Goal: Transaction & Acquisition: Download file/media

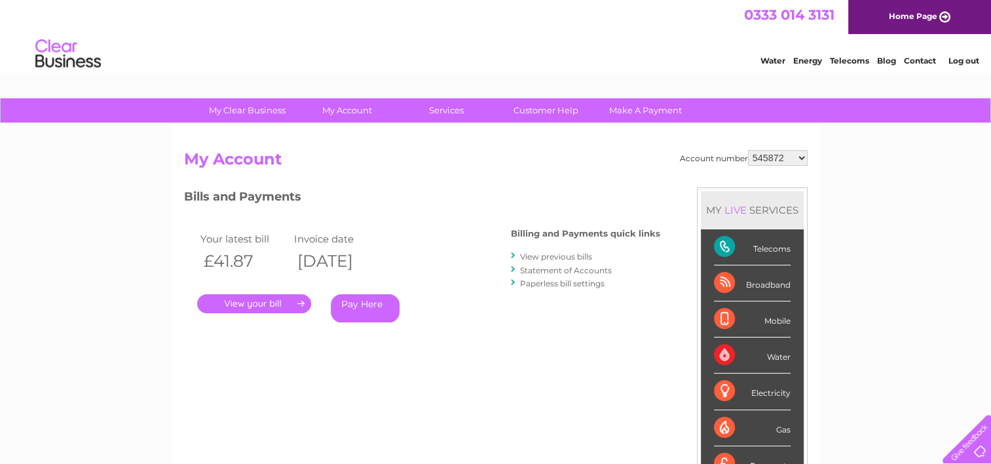
click at [268, 299] on link "." at bounding box center [254, 303] width 114 height 19
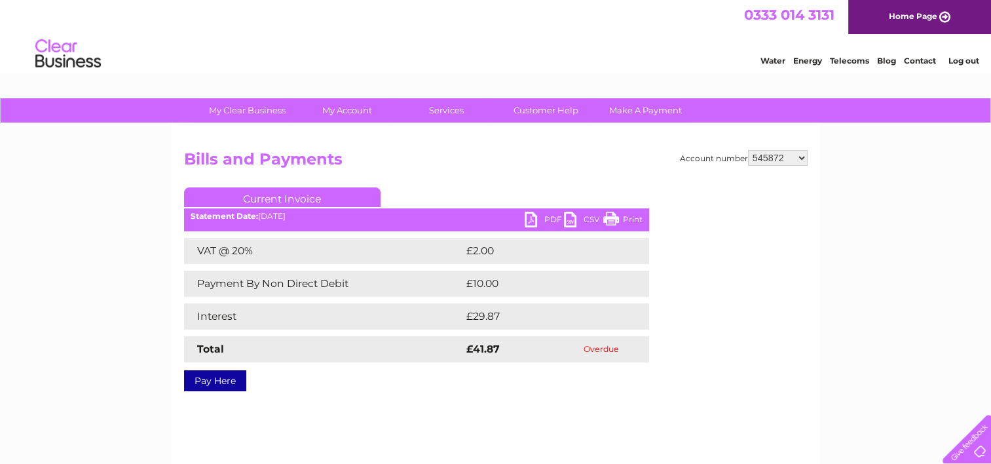
click at [802, 155] on select "545872 30287562" at bounding box center [778, 158] width 60 height 16
select select "30287562"
click at [748, 150] on select "545872 30287562" at bounding box center [778, 158] width 60 height 16
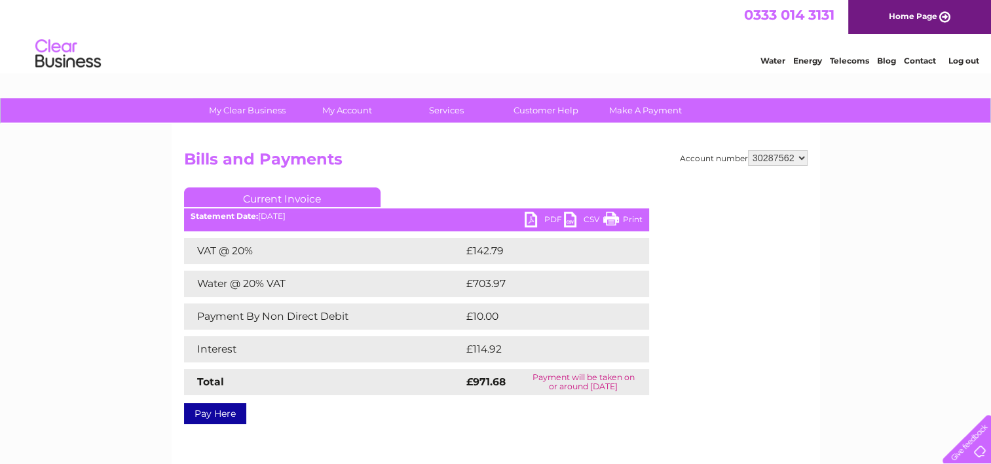
click at [542, 221] on link "PDF" at bounding box center [544, 221] width 39 height 19
drag, startPoint x: 799, startPoint y: 152, endPoint x: 792, endPoint y: 159, distance: 9.7
click at [799, 152] on select "545872 30287562" at bounding box center [778, 158] width 60 height 16
select select "545872"
click at [748, 150] on select "545872 30287562" at bounding box center [778, 158] width 60 height 16
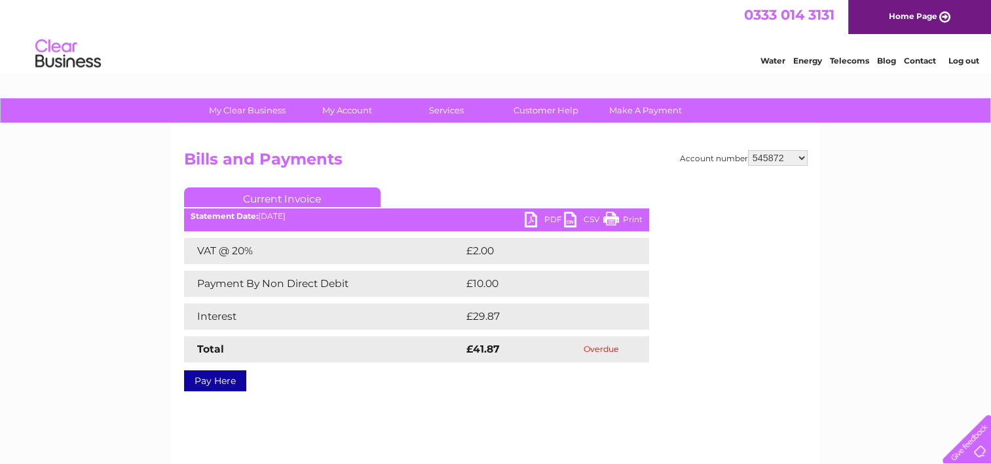
click at [544, 220] on link "PDF" at bounding box center [544, 221] width 39 height 19
